Goal: Find specific page/section: Find specific page/section

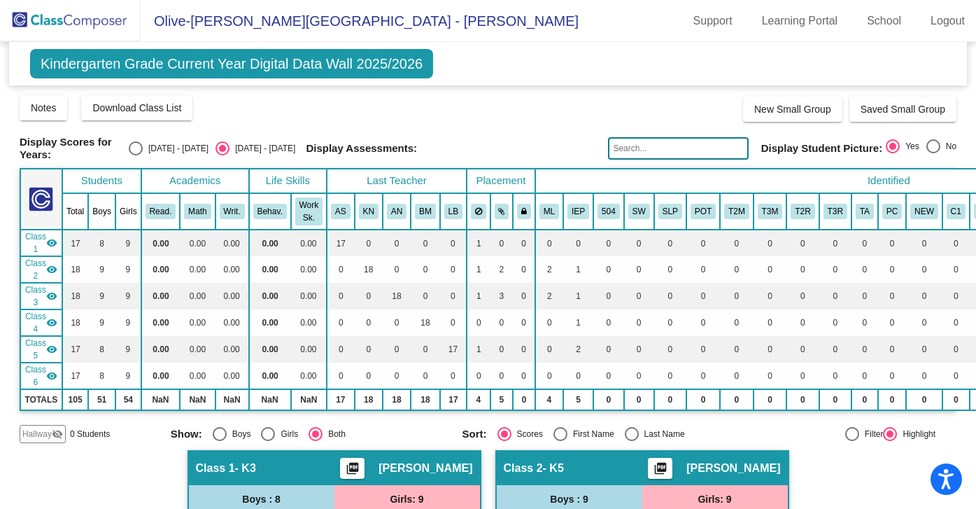
scroll to position [1475, 0]
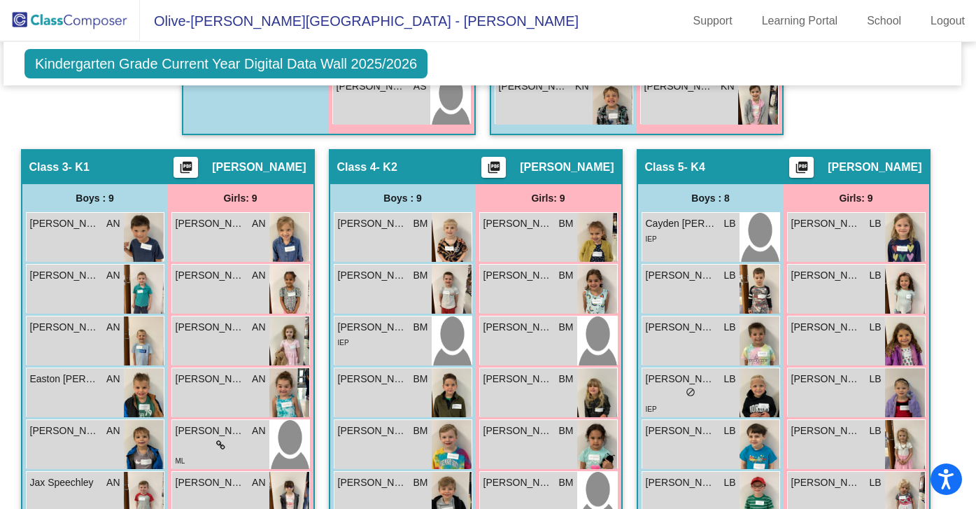
scroll to position [633, 6]
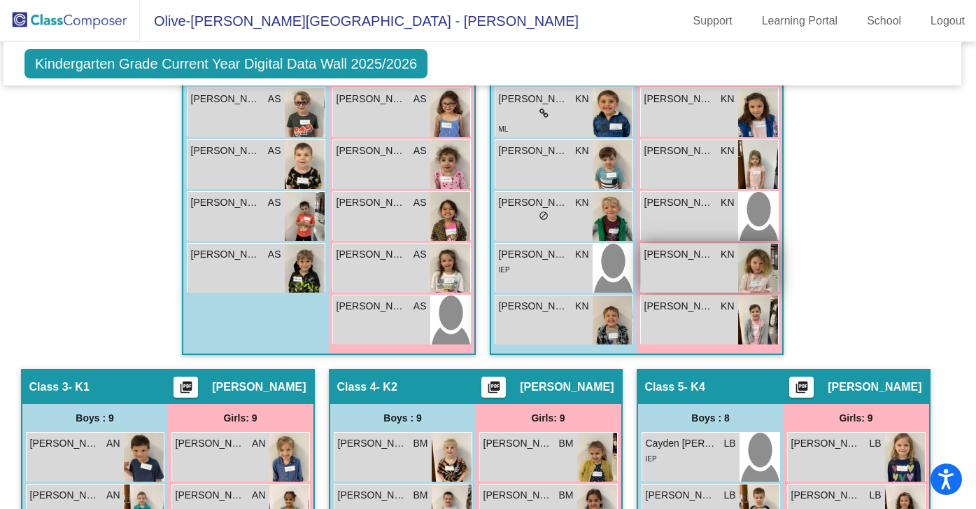
click at [742, 269] on img at bounding box center [758, 268] width 40 height 49
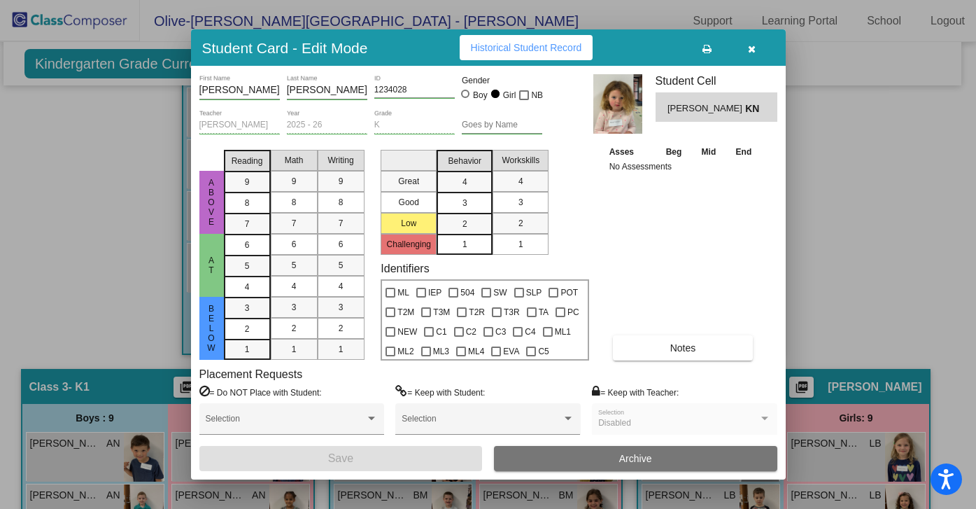
click at [751, 44] on icon "button" at bounding box center [752, 49] width 8 height 10
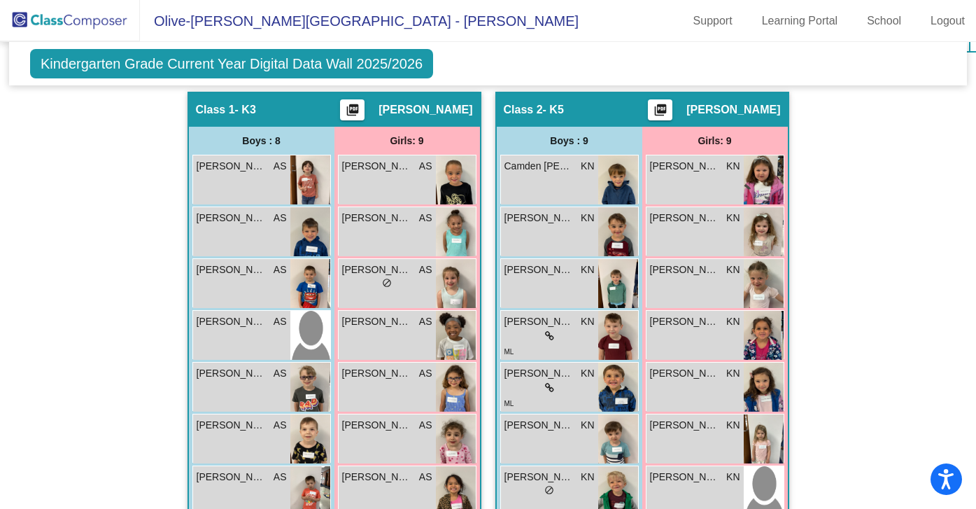
scroll to position [352, 0]
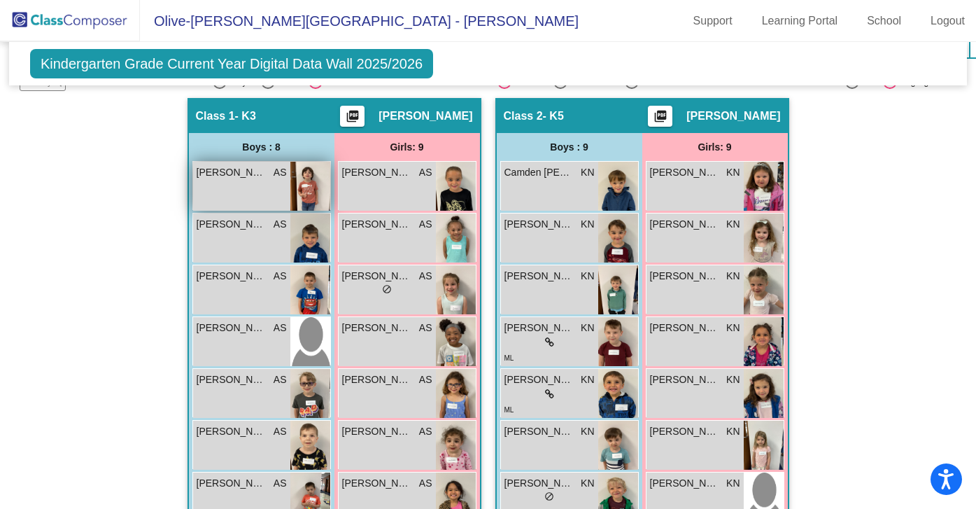
click at [264, 195] on div "Cliffton Johnson AS lock do_not_disturb_alt" at bounding box center [241, 186] width 97 height 49
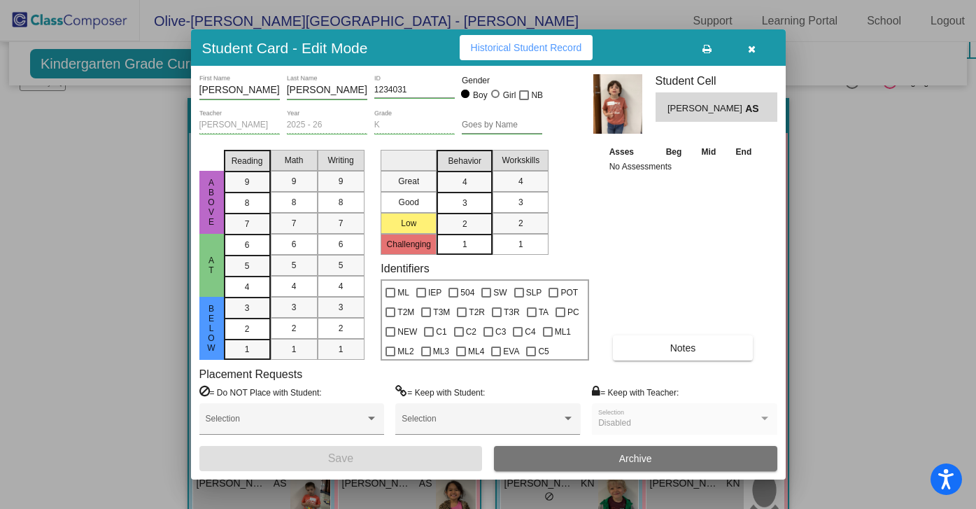
click at [846, 200] on div at bounding box center [488, 254] width 976 height 509
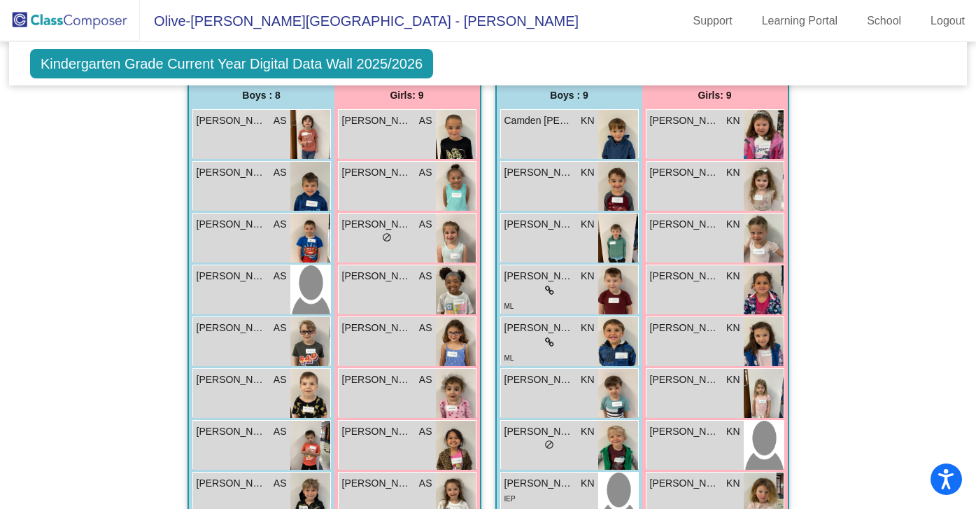
scroll to position [401, 0]
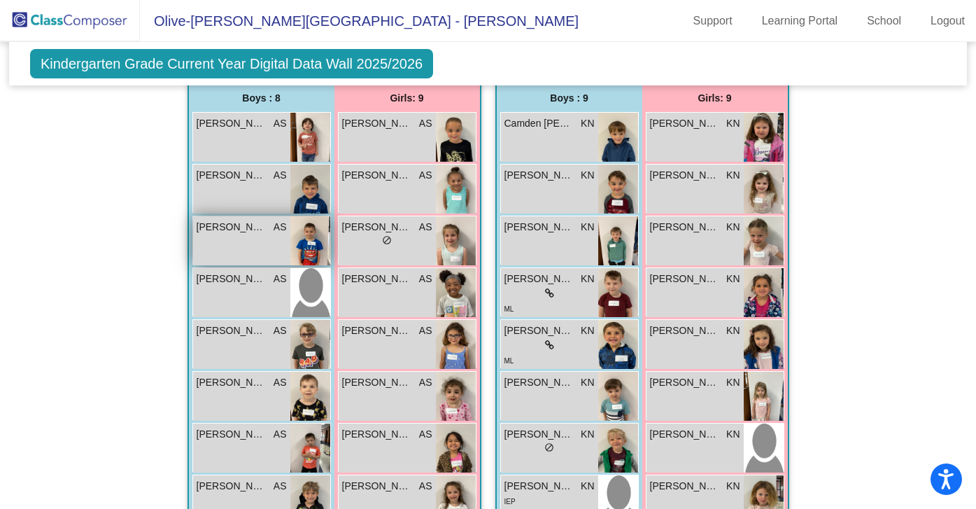
click at [302, 237] on img at bounding box center [310, 240] width 40 height 49
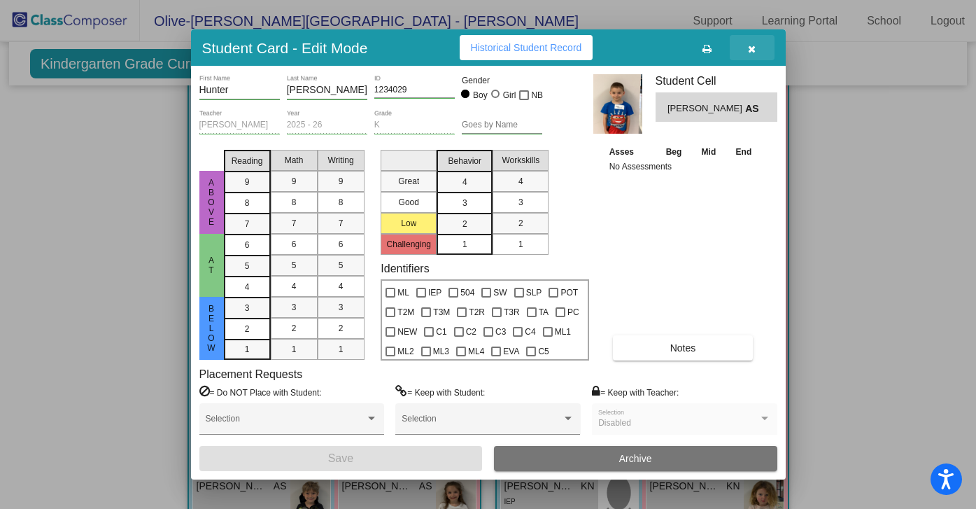
click at [758, 48] on button "button" at bounding box center [752, 47] width 45 height 25
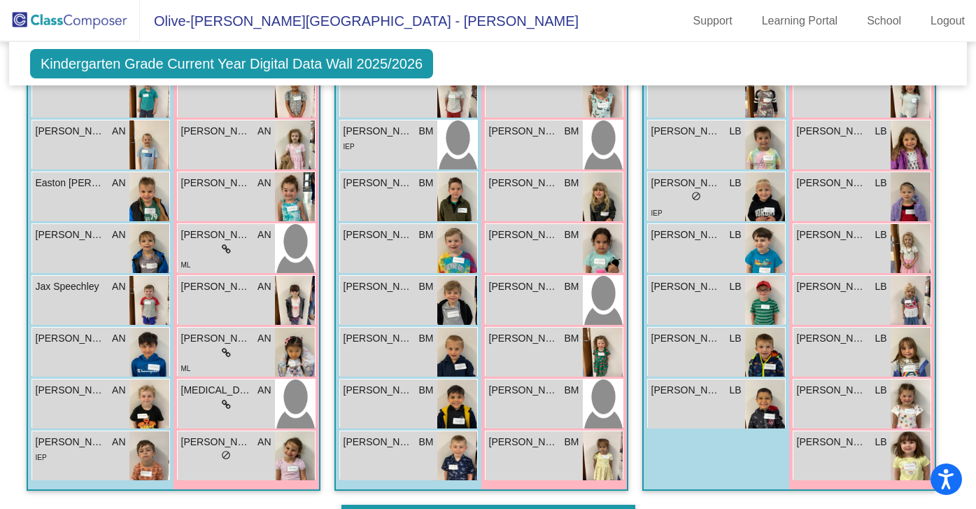
scroll to position [1058, 0]
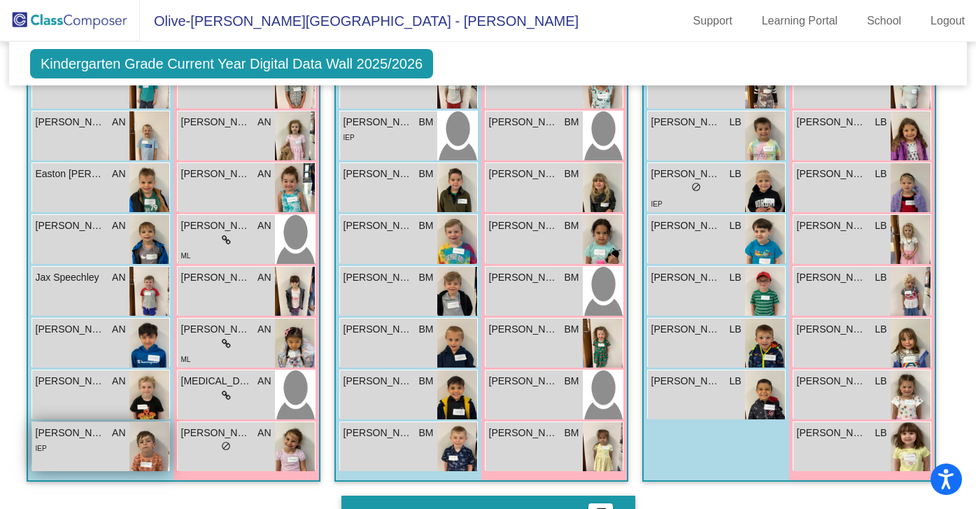
click at [118, 448] on div "IEP" at bounding box center [81, 447] width 90 height 15
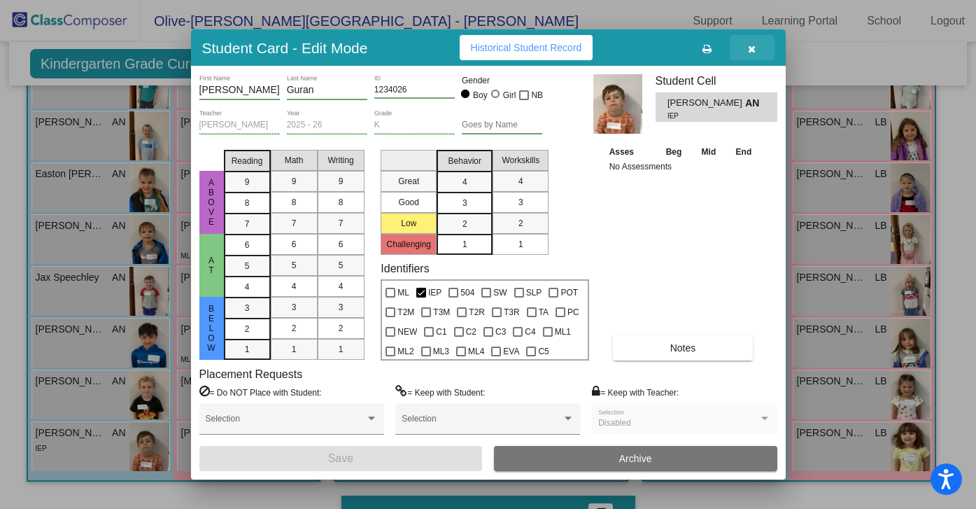
click at [752, 48] on icon "button" at bounding box center [752, 49] width 8 height 10
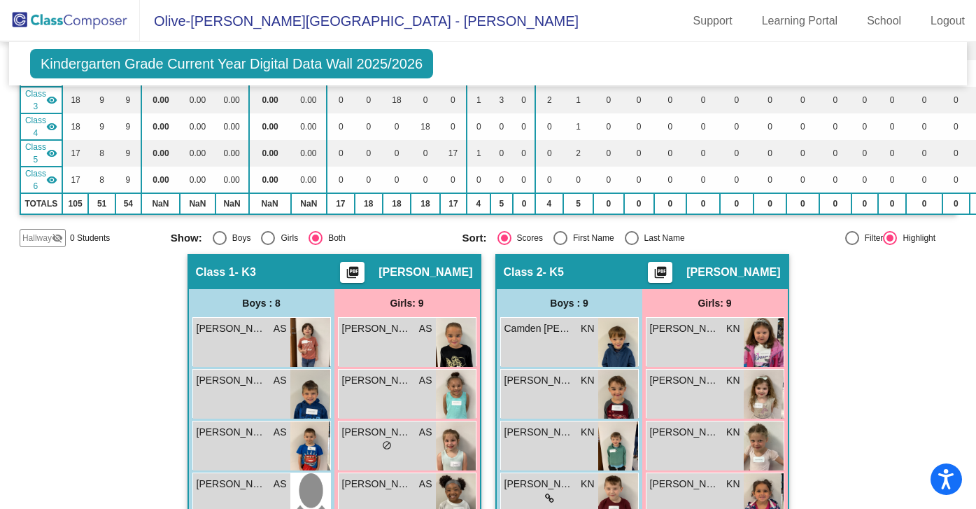
scroll to position [201, 0]
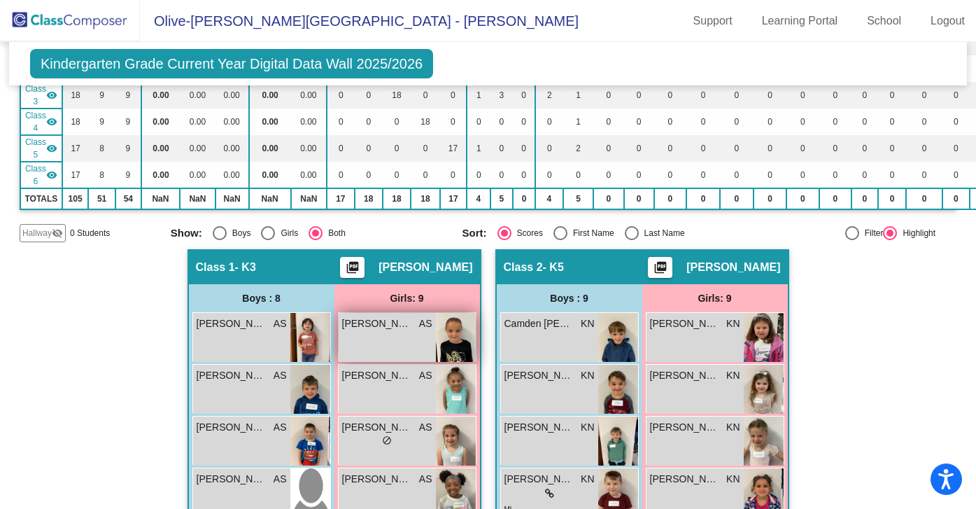
click at [384, 329] on div "Aminah Awdisho AS lock do_not_disturb_alt" at bounding box center [387, 337] width 97 height 49
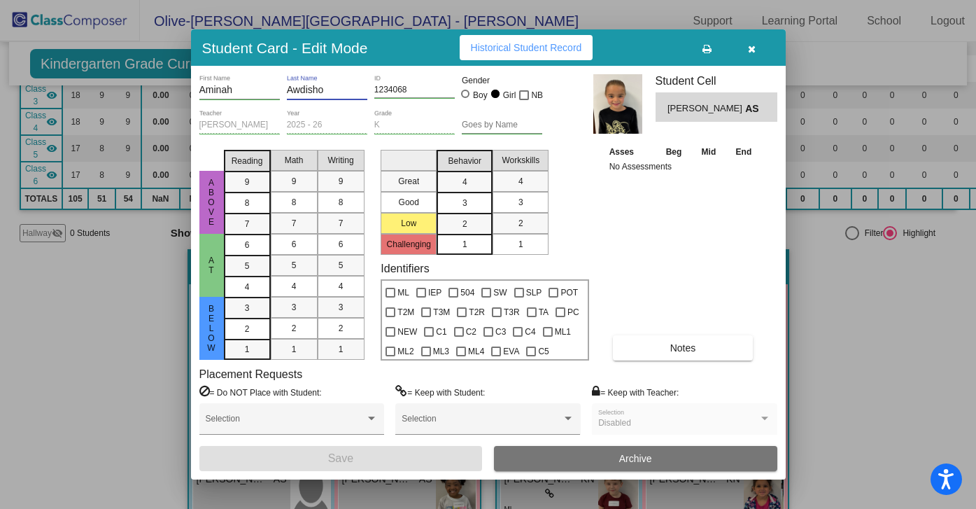
drag, startPoint x: 325, startPoint y: 90, endPoint x: 286, endPoint y: 92, distance: 39.2
click at [287, 92] on input "Awdisho" at bounding box center [327, 90] width 80 height 11
click at [863, 316] on div at bounding box center [488, 254] width 976 height 509
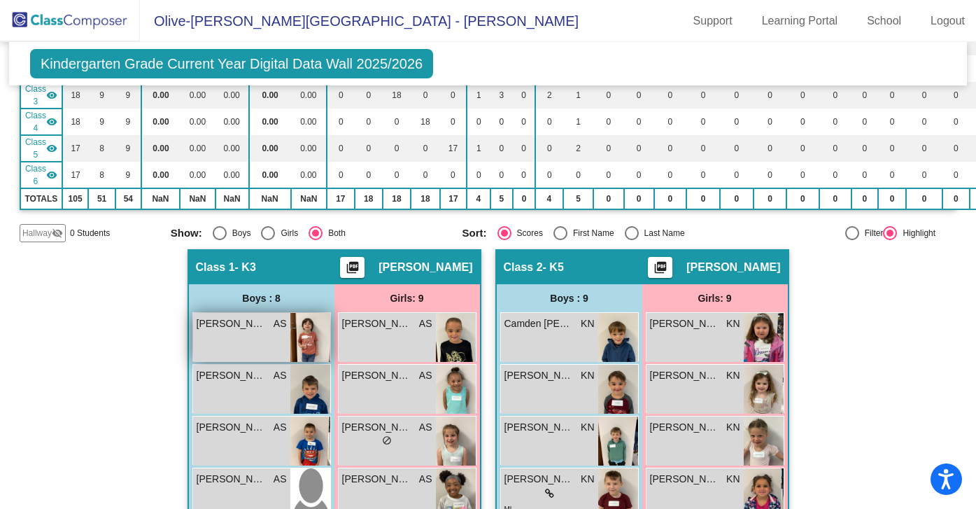
click at [258, 326] on span "[PERSON_NAME]" at bounding box center [232, 323] width 70 height 15
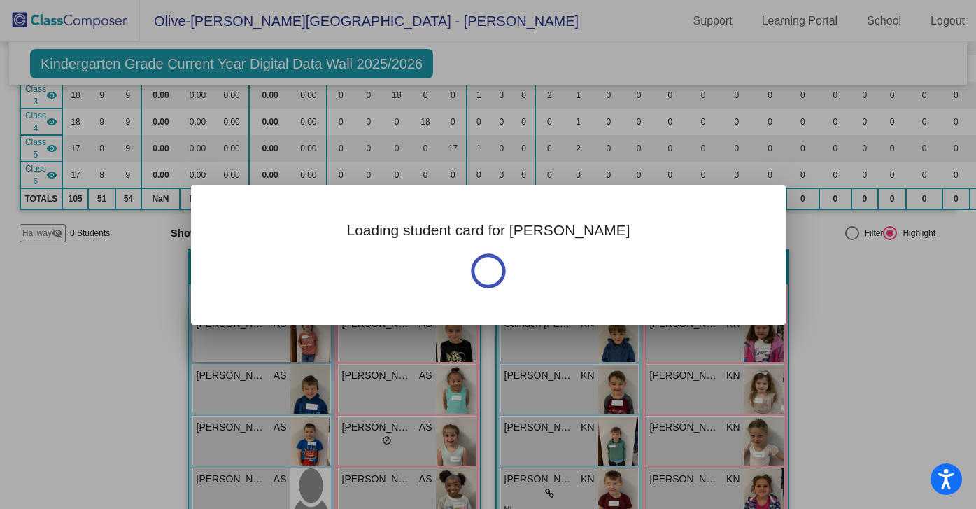
click at [258, 326] on div at bounding box center [488, 254] width 976 height 509
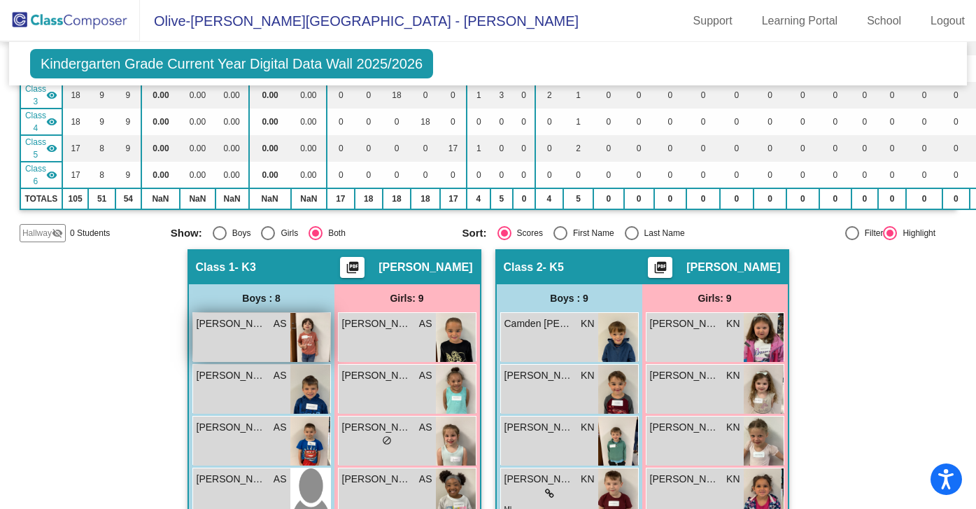
click at [258, 326] on span "[PERSON_NAME]" at bounding box center [232, 323] width 70 height 15
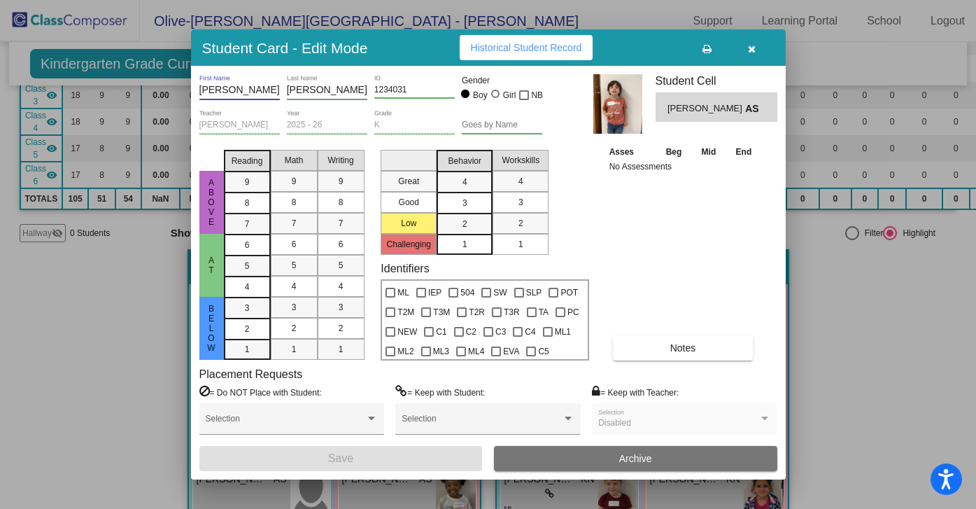
click at [237, 91] on input "Cliffton" at bounding box center [239, 90] width 80 height 11
drag, startPoint x: 237, startPoint y: 91, endPoint x: 196, endPoint y: 85, distance: 41.0
click at [196, 85] on div "Cliffton First Name Johnson Last Name 1234031 ID Gender Boy Girl NB Allison Spa…" at bounding box center [488, 272] width 595 height 413
click at [860, 336] on div at bounding box center [488, 254] width 976 height 509
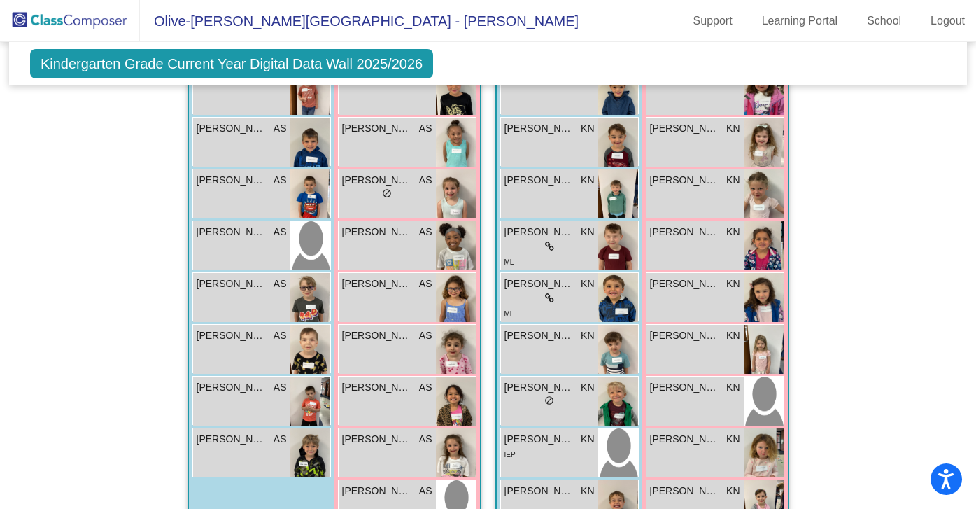
scroll to position [449, 0]
click at [283, 386] on div "Lucas Guzzardo AS lock do_not_disturb_alt" at bounding box center [241, 400] width 97 height 49
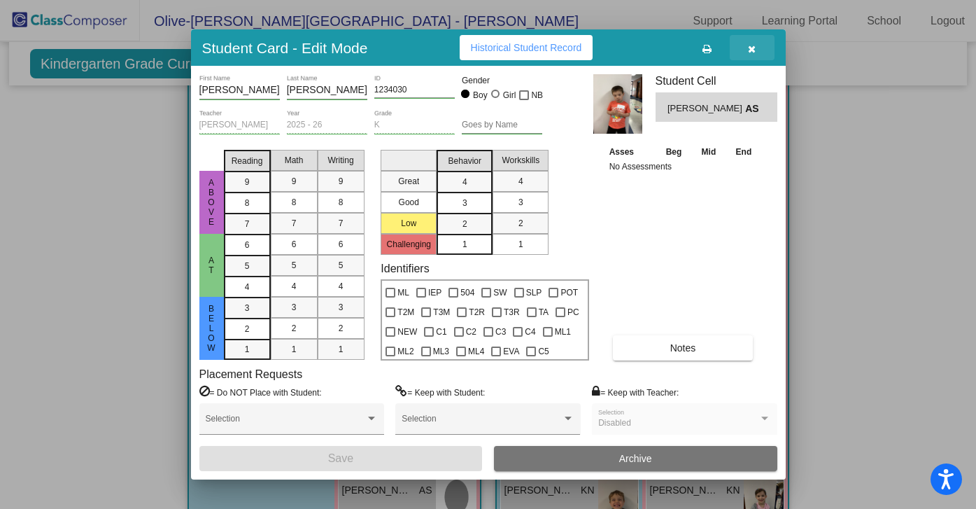
click at [750, 51] on icon "button" at bounding box center [752, 49] width 8 height 10
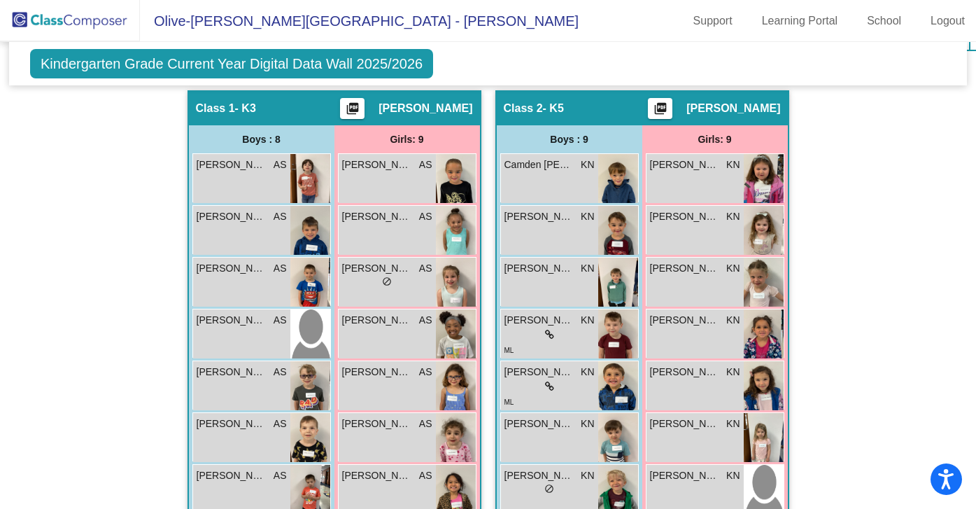
scroll to position [357, 0]
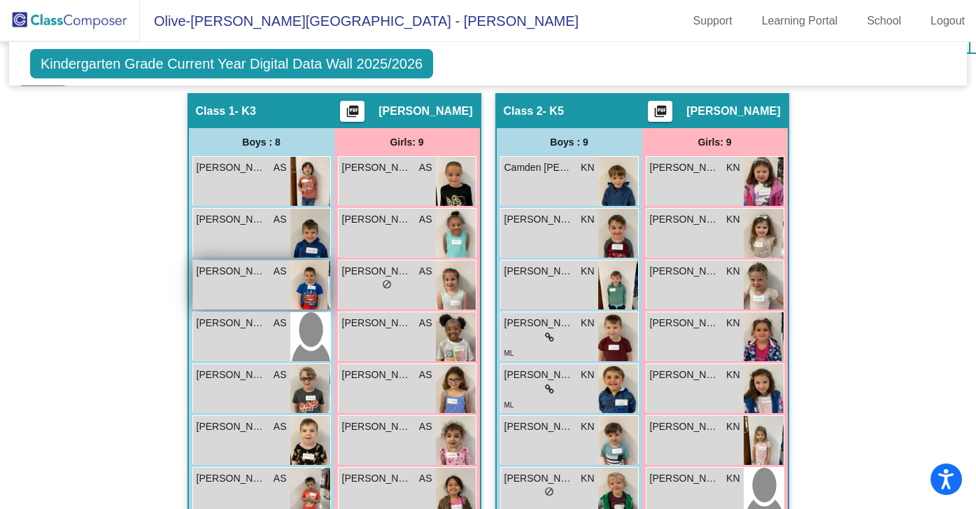
click at [307, 281] on img at bounding box center [310, 284] width 40 height 49
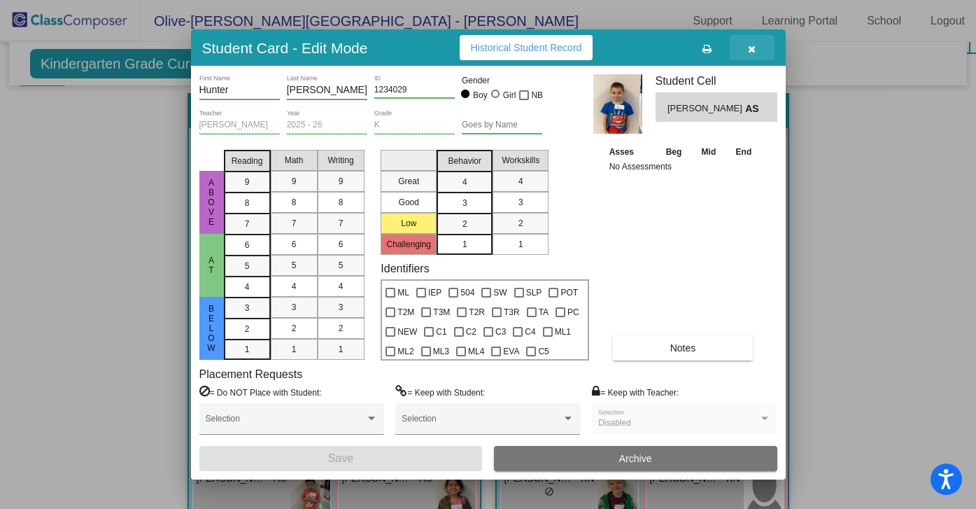
click at [752, 47] on icon "button" at bounding box center [752, 49] width 8 height 10
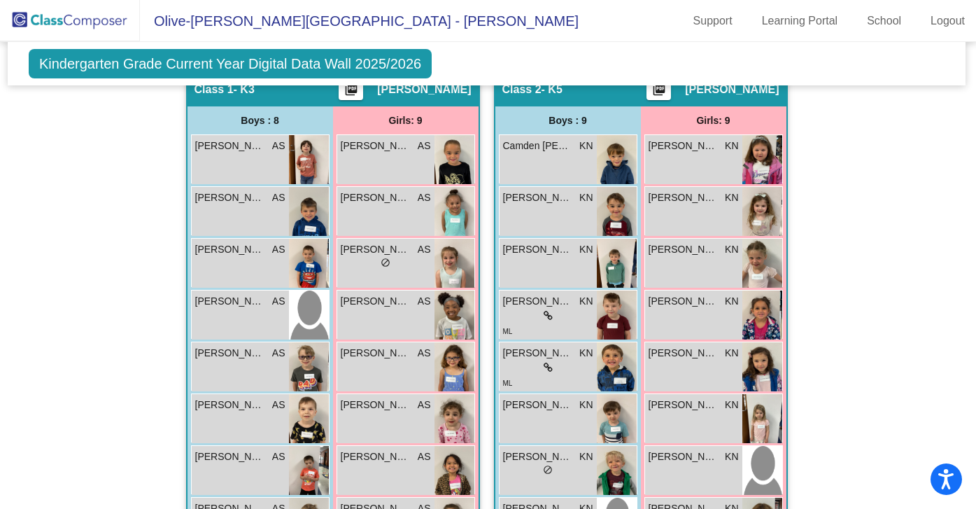
scroll to position [377, 1]
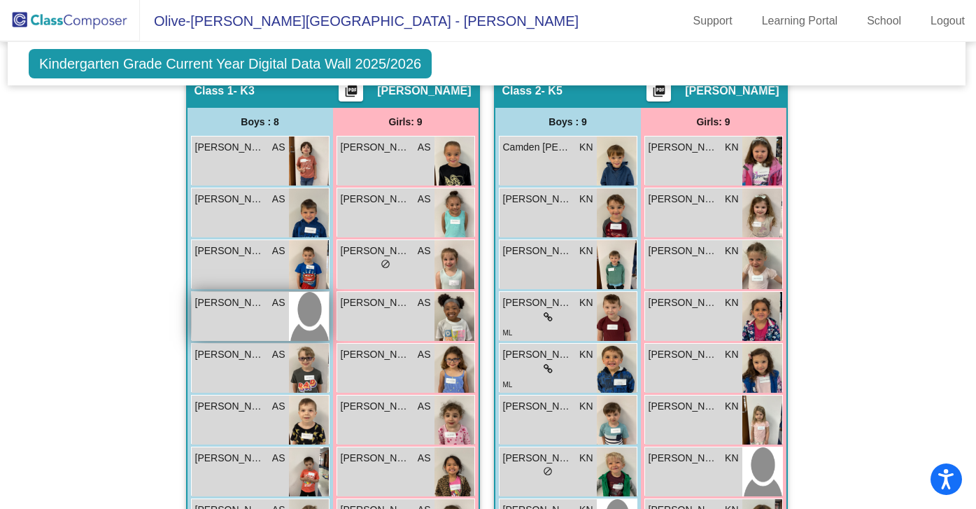
click at [225, 303] on span "[PERSON_NAME]" at bounding box center [230, 302] width 70 height 15
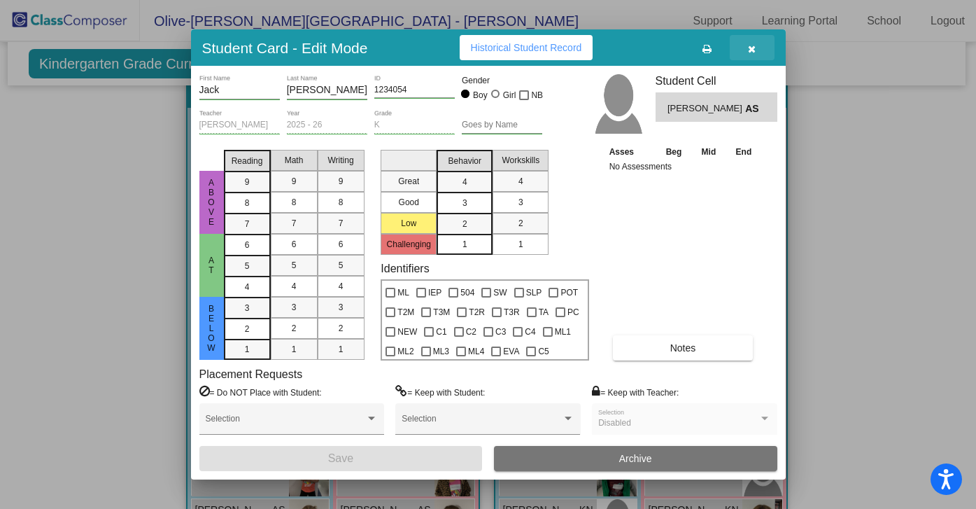
click at [754, 48] on icon "button" at bounding box center [752, 49] width 8 height 10
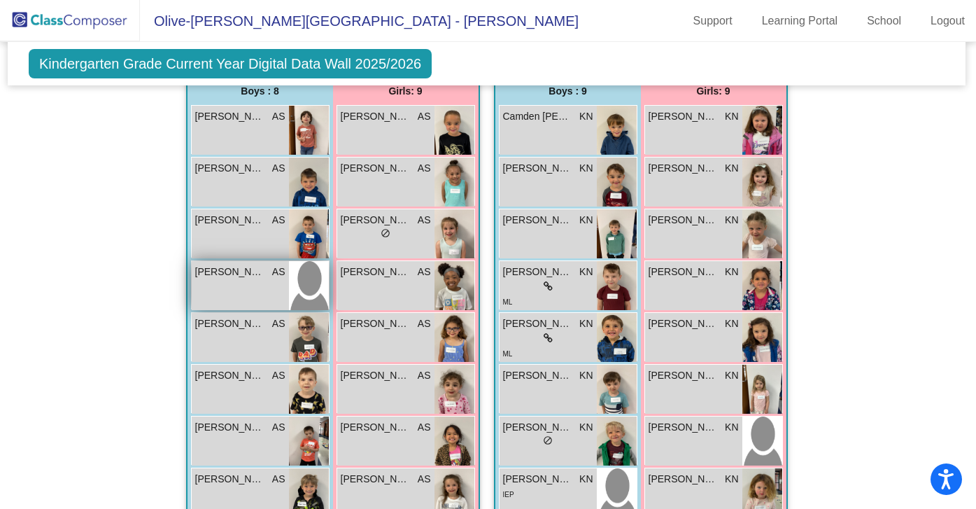
scroll to position [409, 1]
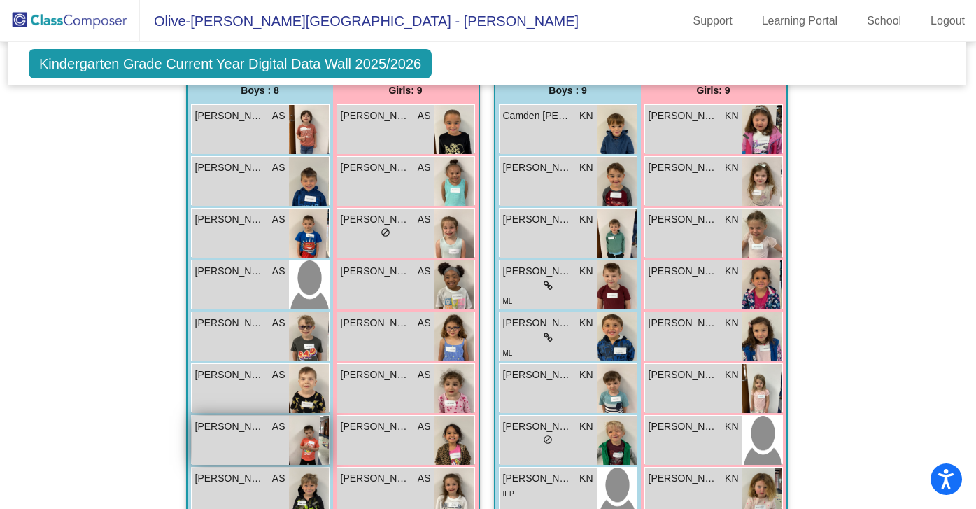
click at [234, 423] on span "[PERSON_NAME]" at bounding box center [230, 426] width 70 height 15
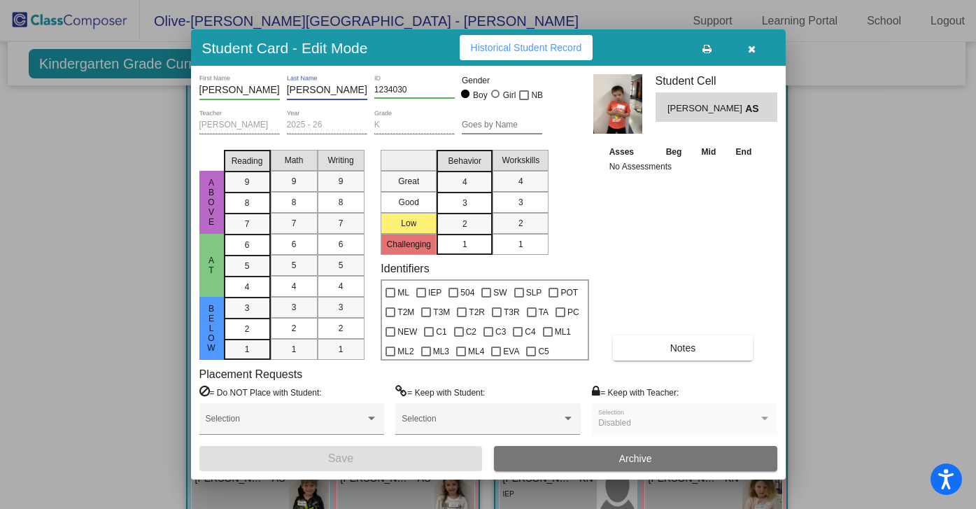
click at [316, 94] on input "Guzzardo" at bounding box center [327, 90] width 80 height 11
click at [785, 178] on div "Lucas First Name Guzzardo Last Name 1234030 ID Gender Boy Girl NB Allison Spait…" at bounding box center [488, 272] width 595 height 413
click at [780, 185] on div "Lucas First Name Guzzardo Last Name 1234030 ID Gender Boy Girl NB Allison Spait…" at bounding box center [488, 272] width 595 height 413
click at [799, 94] on div at bounding box center [488, 254] width 976 height 509
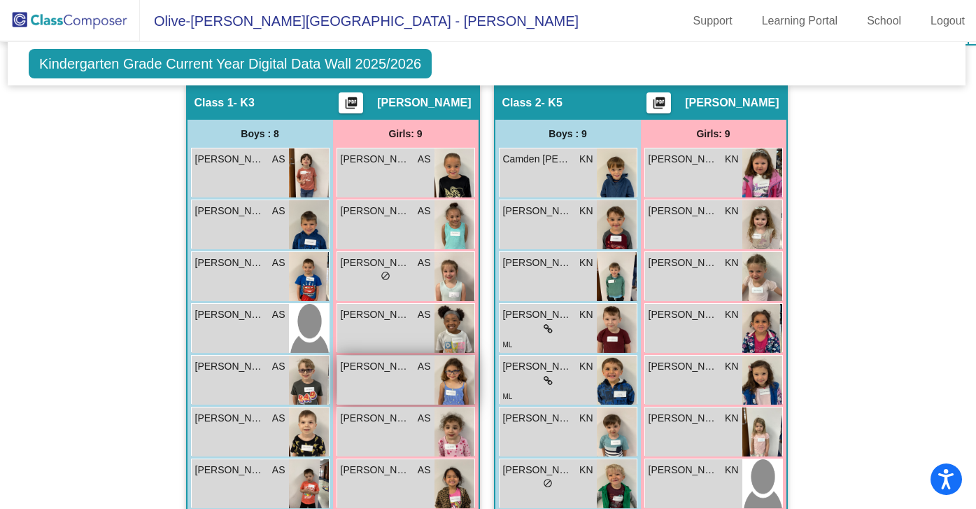
scroll to position [358, 1]
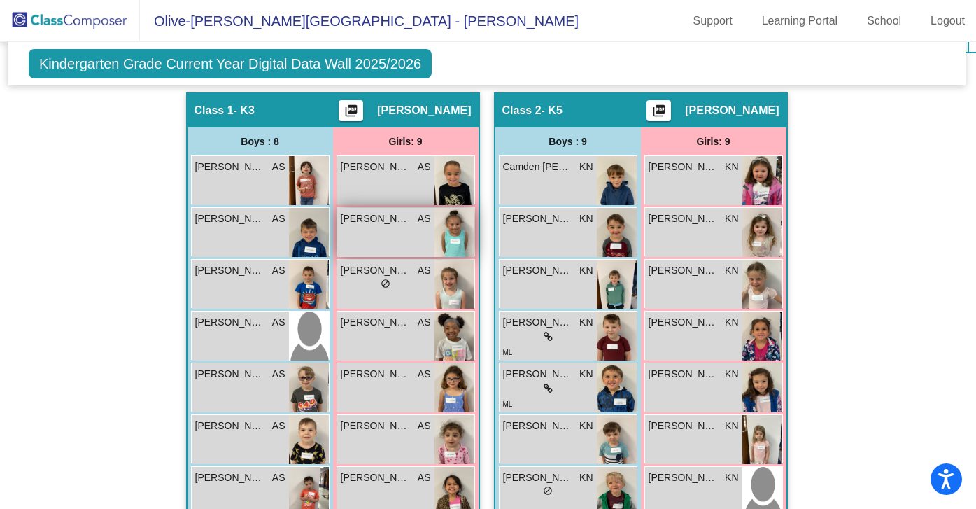
click at [375, 218] on span "[PERSON_NAME]" at bounding box center [376, 218] width 70 height 15
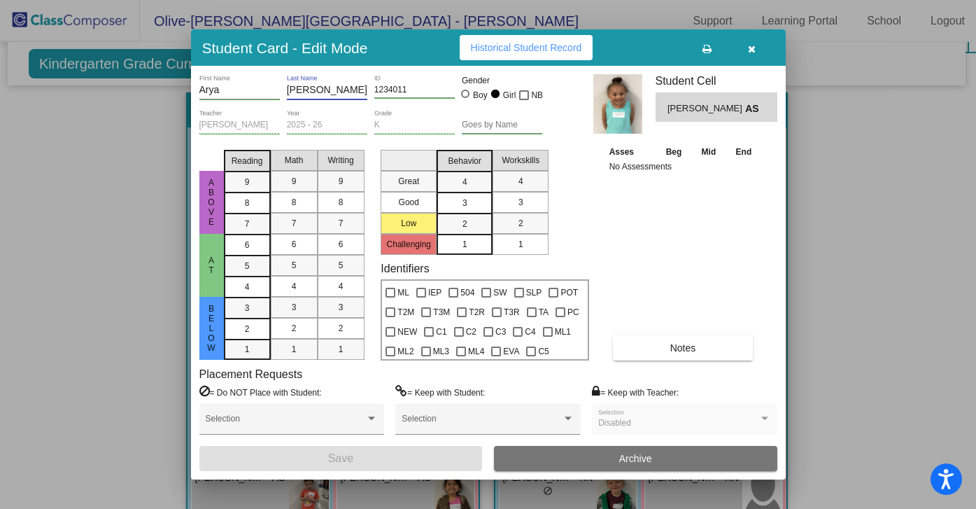
click at [309, 87] on input "Lietzow" at bounding box center [327, 90] width 80 height 11
click at [827, 203] on div at bounding box center [488, 254] width 976 height 509
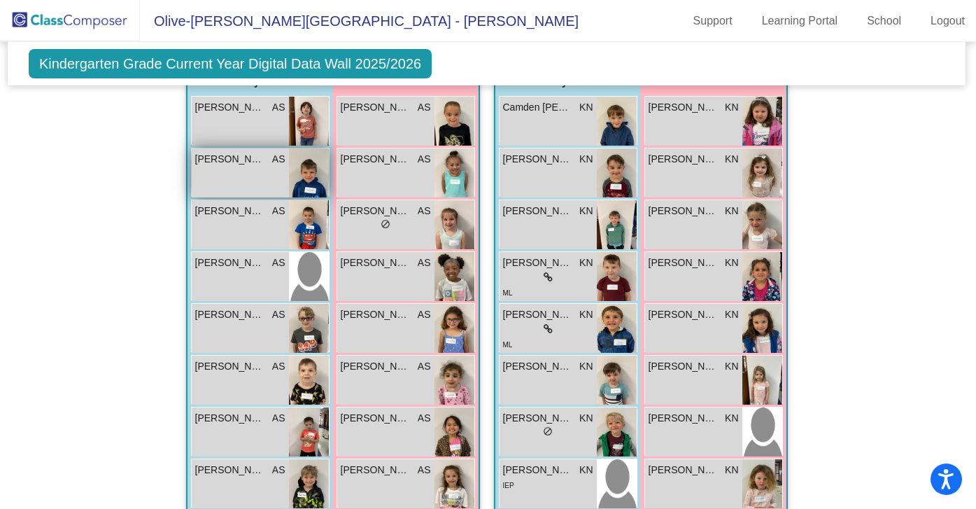
scroll to position [414, 1]
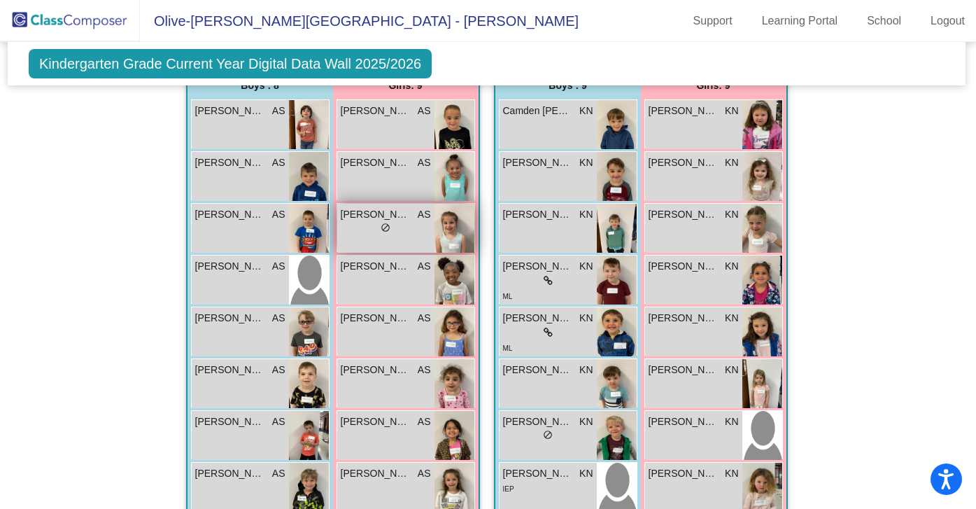
click at [372, 209] on span "[PERSON_NAME]" at bounding box center [376, 214] width 70 height 15
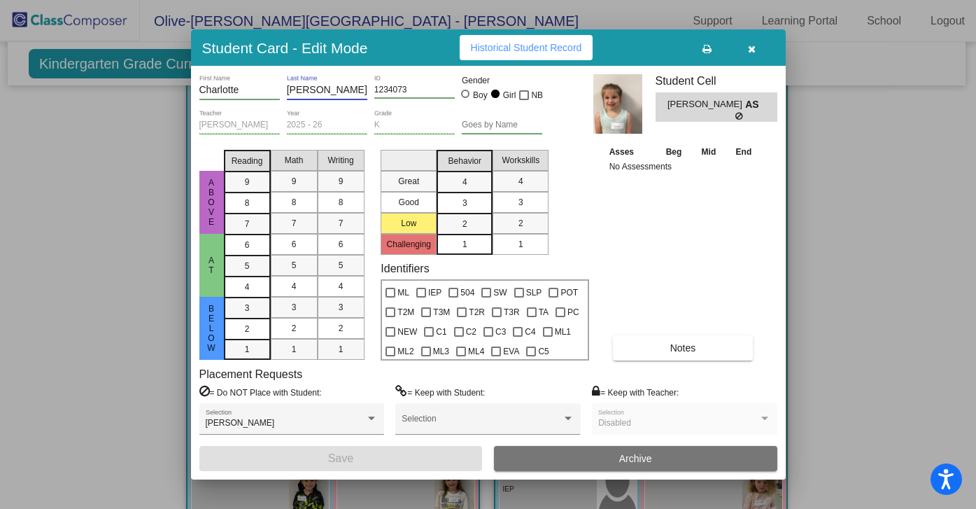
drag, startPoint x: 332, startPoint y: 91, endPoint x: 286, endPoint y: 89, distance: 46.2
click at [287, 89] on input "McCallum" at bounding box center [327, 90] width 80 height 11
click at [752, 50] on icon "button" at bounding box center [752, 49] width 8 height 10
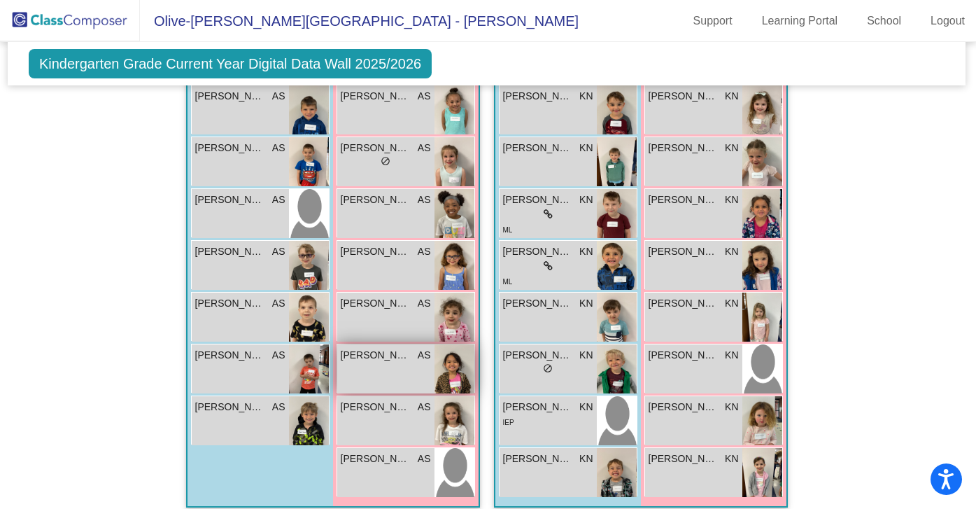
scroll to position [486, 1]
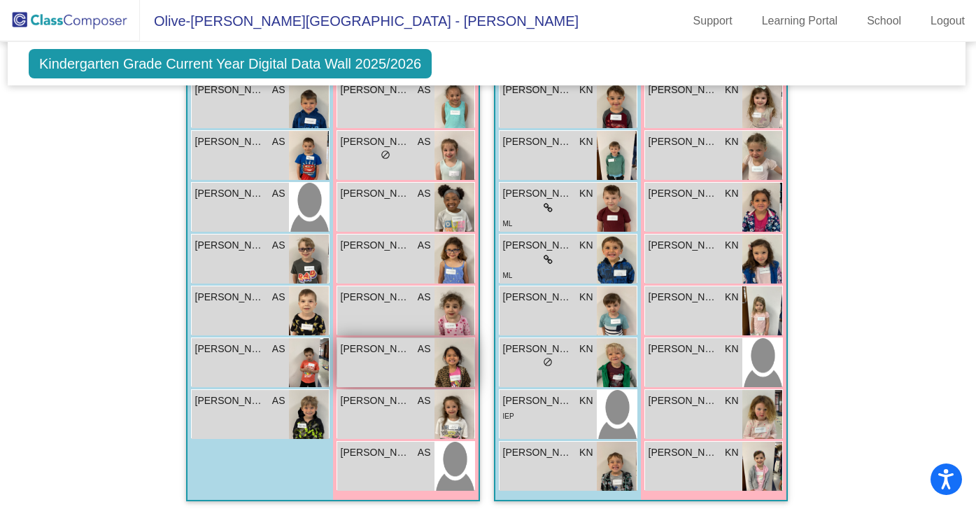
click at [378, 359] on div "Marilyn Marrs AS lock do_not_disturb_alt" at bounding box center [385, 362] width 97 height 49
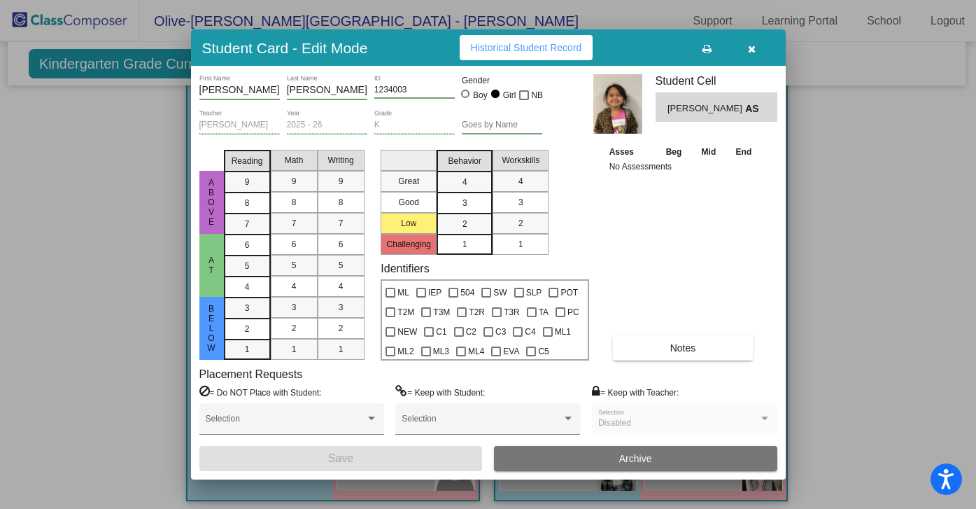
click at [302, 92] on input "Marrs" at bounding box center [327, 90] width 80 height 11
click at [755, 47] on icon "button" at bounding box center [752, 49] width 8 height 10
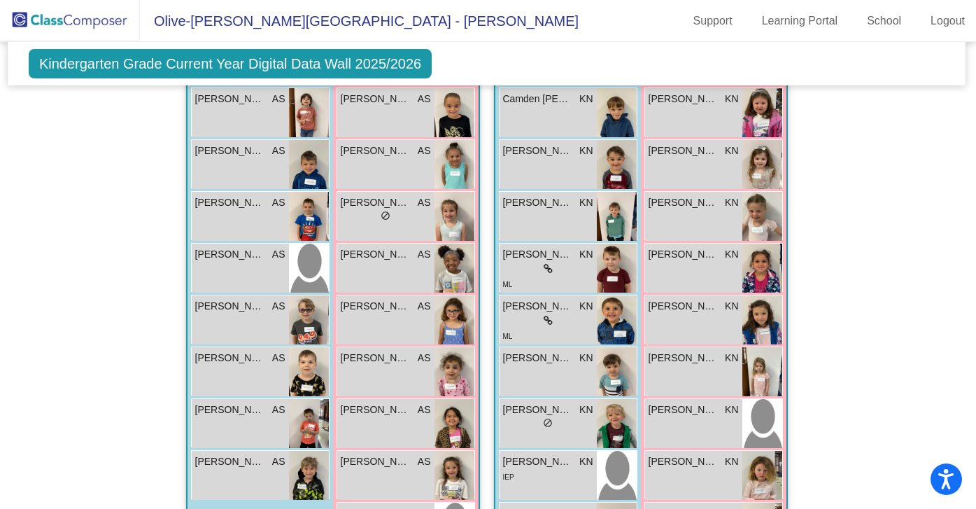
scroll to position [428, 1]
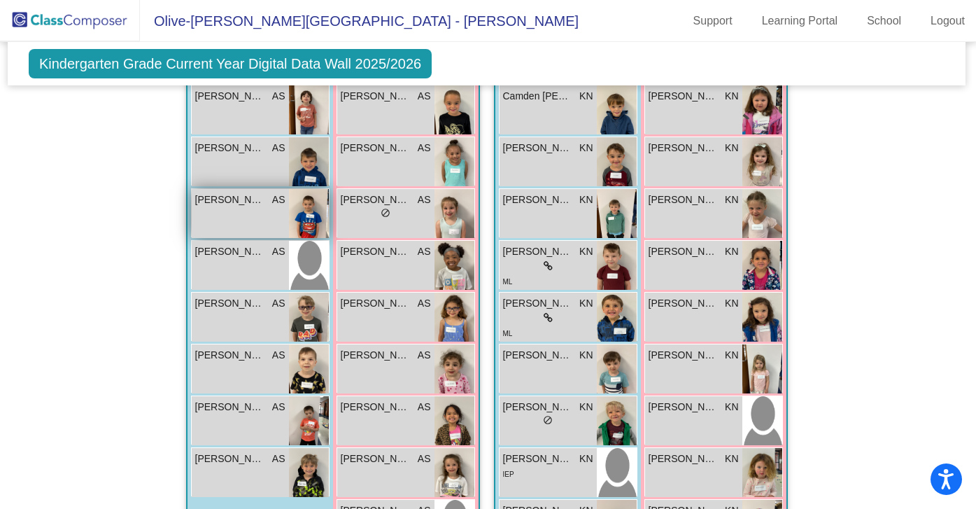
click at [230, 192] on span "[PERSON_NAME]" at bounding box center [230, 199] width 70 height 15
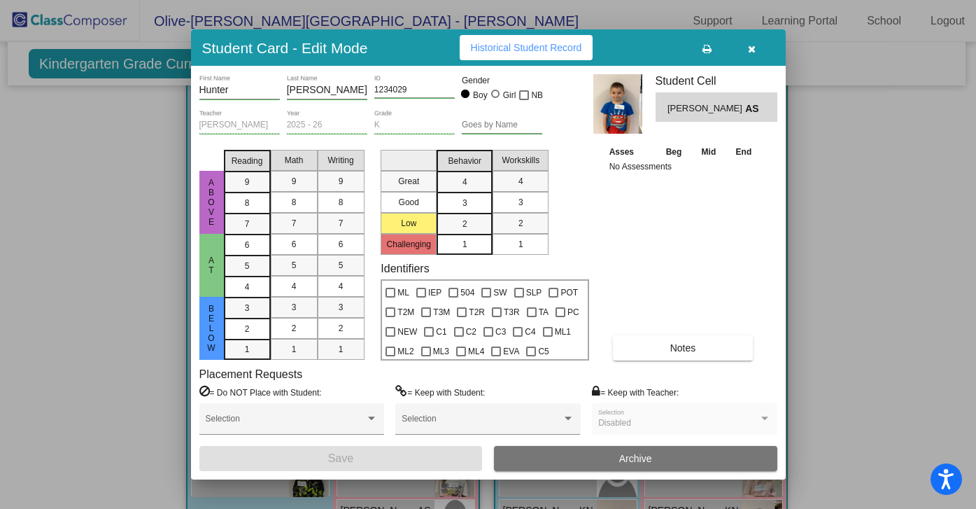
click at [303, 94] on input "Schmitz" at bounding box center [327, 90] width 80 height 11
click at [814, 164] on div at bounding box center [488, 254] width 976 height 509
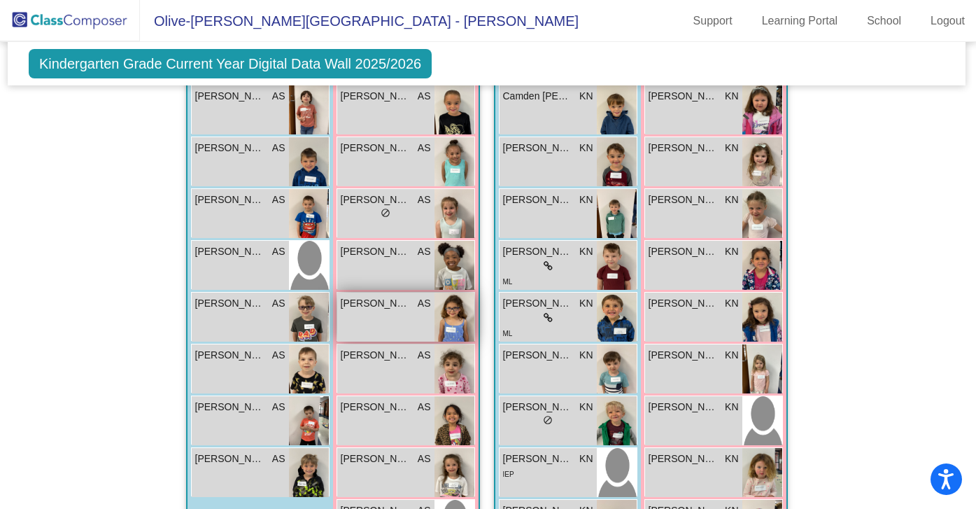
click at [376, 300] on span "[PERSON_NAME]" at bounding box center [376, 303] width 70 height 15
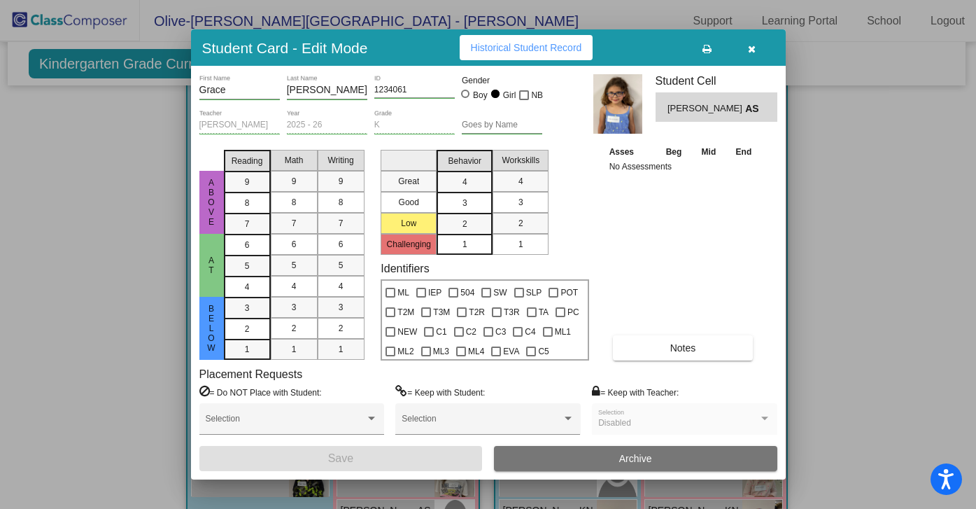
click at [747, 46] on button "button" at bounding box center [752, 47] width 45 height 25
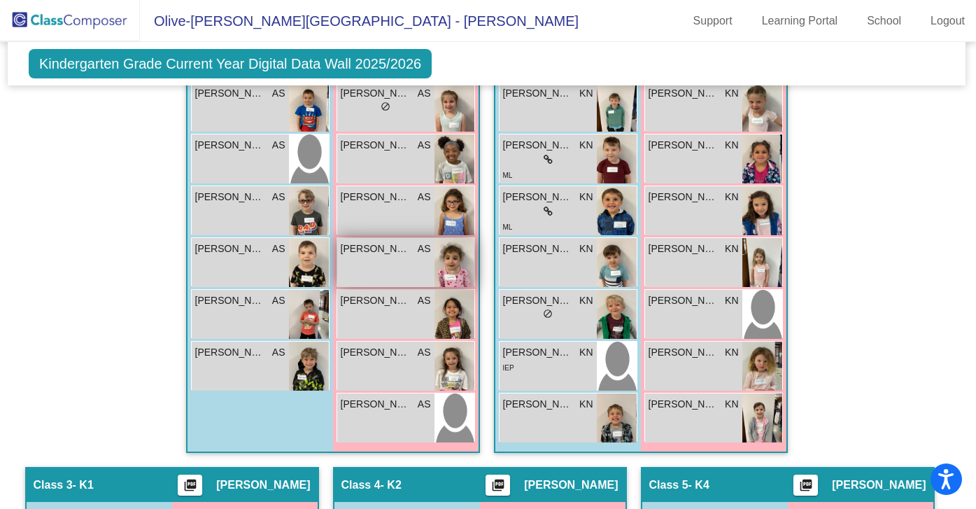
scroll to position [536, 1]
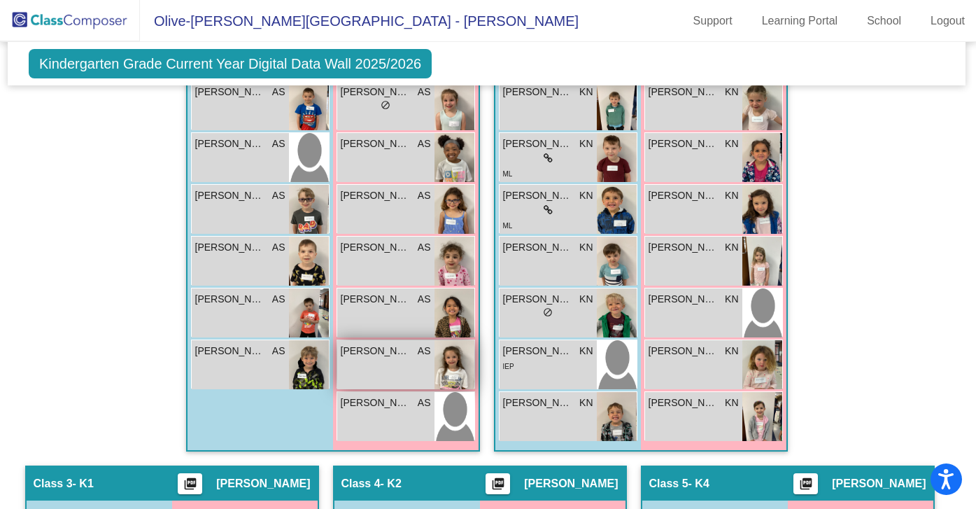
click at [369, 360] on div "Peyton Shepkowski AS lock do_not_disturb_alt" at bounding box center [385, 364] width 97 height 49
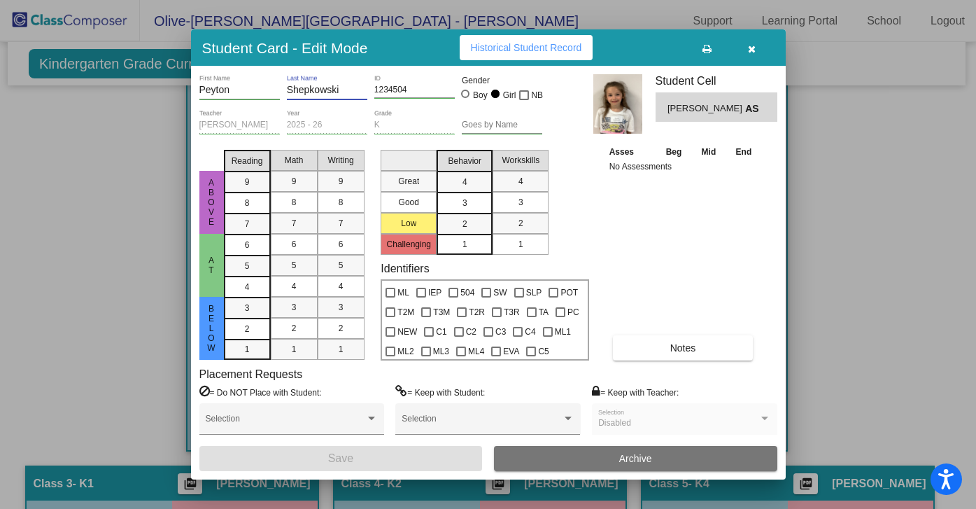
click at [311, 87] on input "Shepkowski" at bounding box center [327, 90] width 80 height 11
click at [752, 50] on icon "button" at bounding box center [752, 49] width 8 height 10
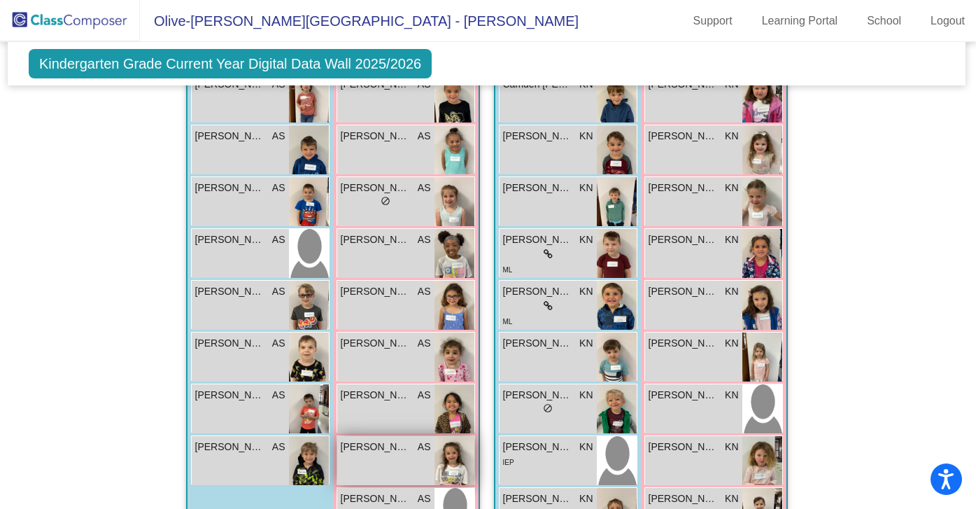
scroll to position [438, 1]
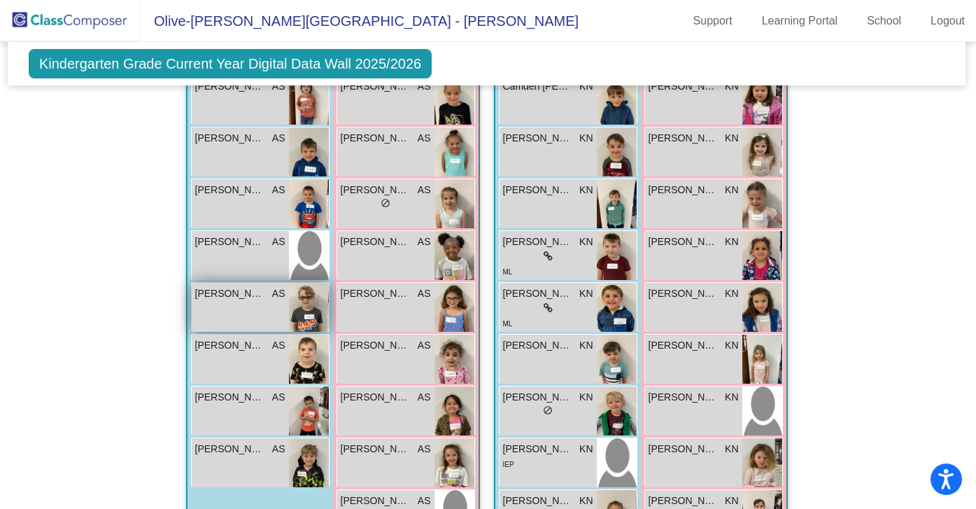
click at [226, 298] on div "Joseph Spinoso AS lock do_not_disturb_alt" at bounding box center [240, 307] width 97 height 49
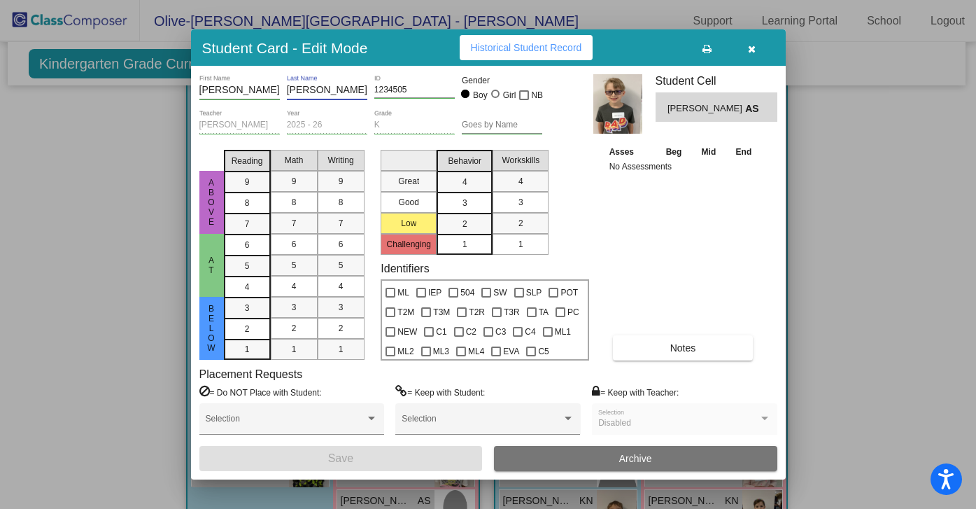
click at [305, 88] on input "Spinoso" at bounding box center [327, 90] width 80 height 11
click at [752, 48] on icon "button" at bounding box center [752, 49] width 8 height 10
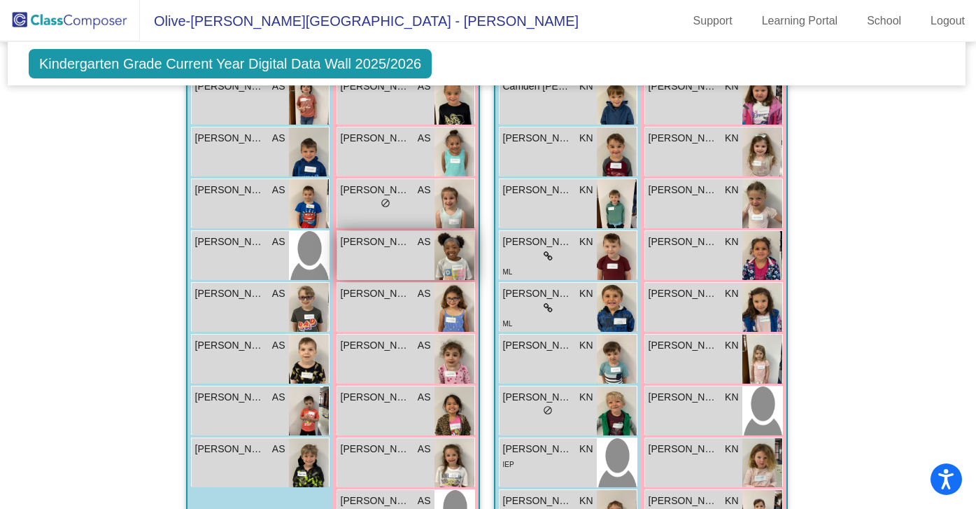
click at [374, 237] on span "[PERSON_NAME]" at bounding box center [376, 241] width 70 height 15
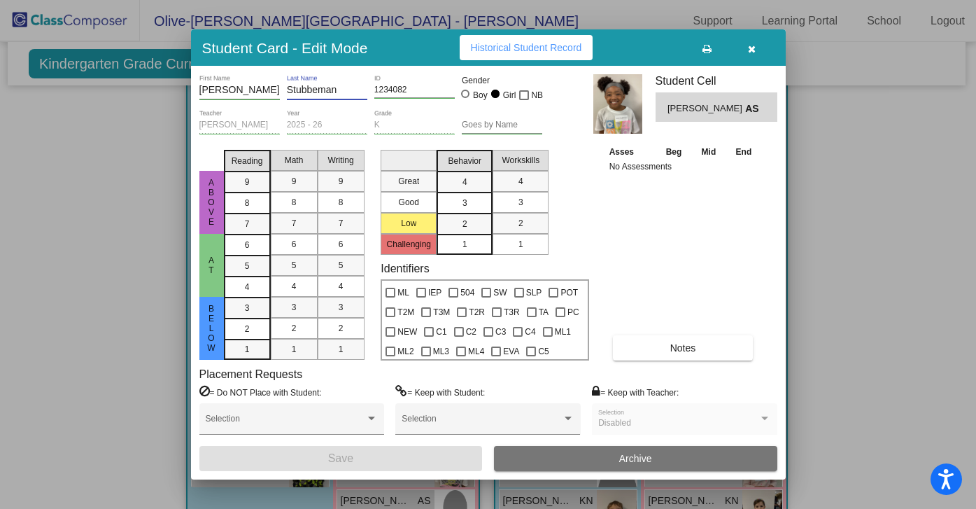
click at [309, 92] on input "Stubbeman" at bounding box center [327, 90] width 80 height 11
click at [827, 192] on div at bounding box center [488, 254] width 976 height 509
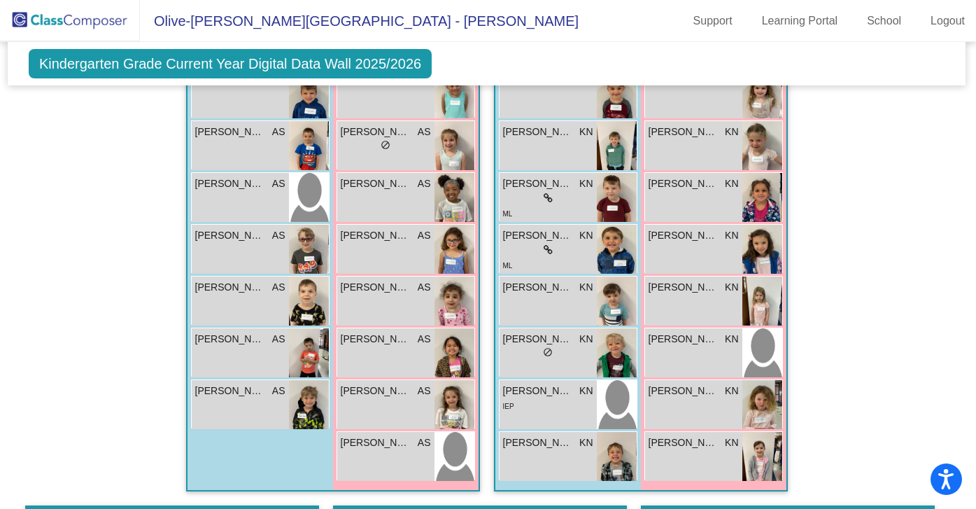
scroll to position [498, 1]
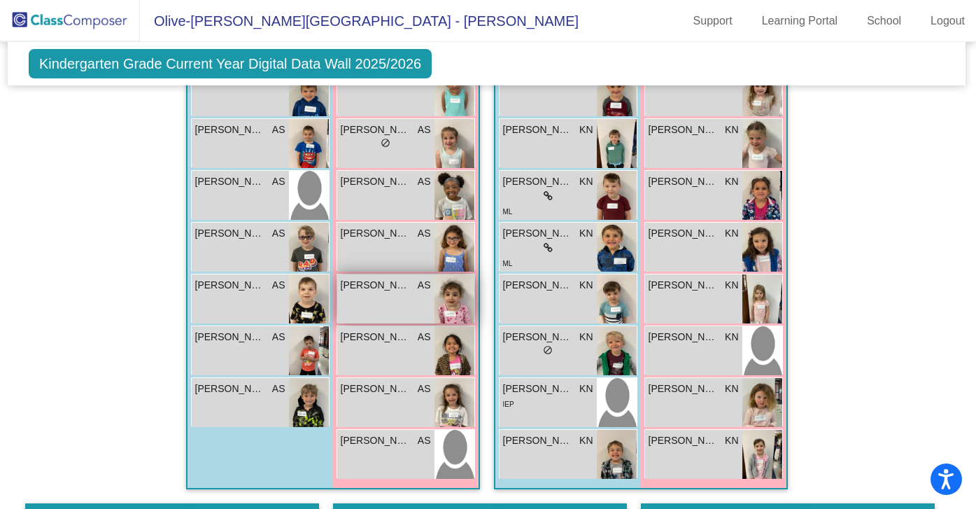
click at [371, 301] on div "Luna Sulinski AS lock do_not_disturb_alt" at bounding box center [385, 298] width 97 height 49
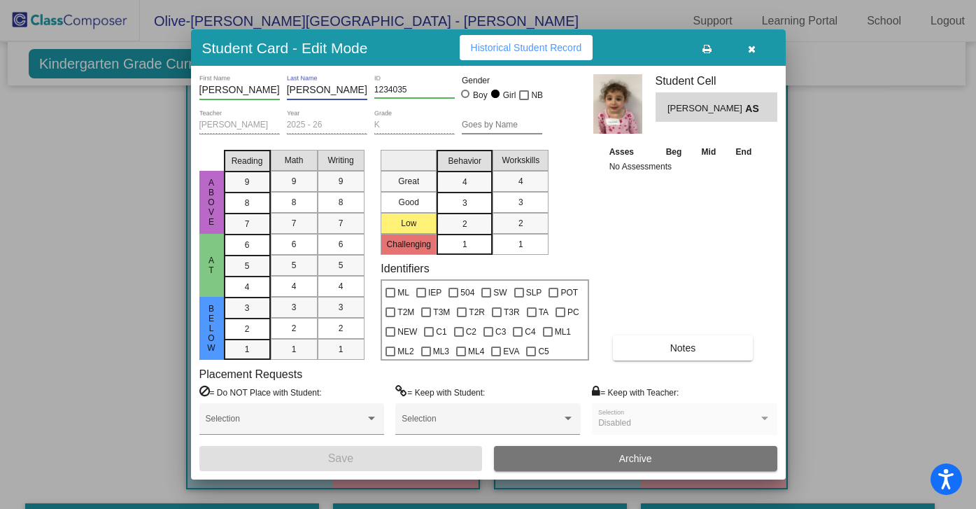
click at [302, 87] on input "Sulinski" at bounding box center [327, 90] width 80 height 11
click at [748, 50] on icon "button" at bounding box center [752, 49] width 8 height 10
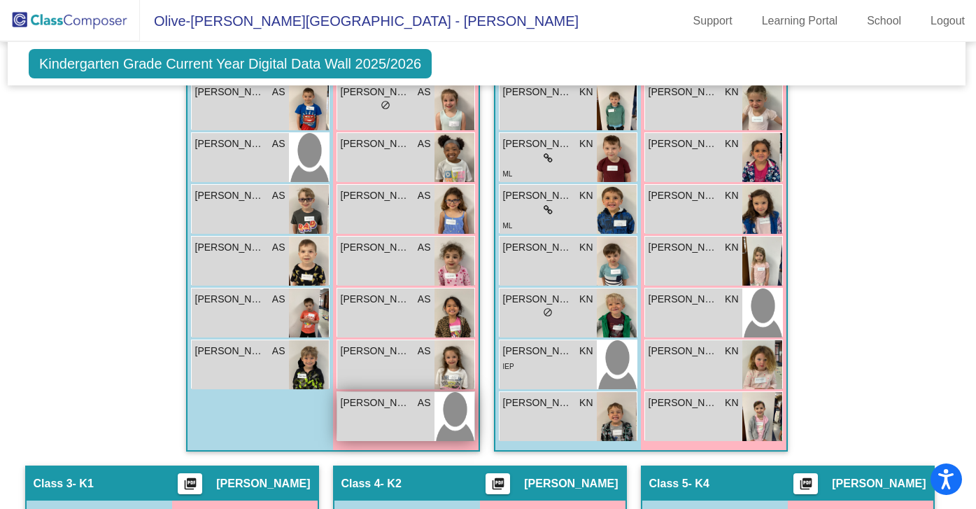
scroll to position [538, 1]
